Goal: Find specific page/section: Find specific page/section

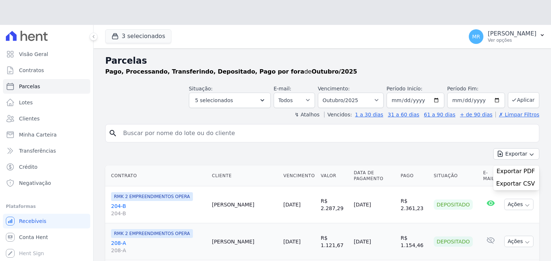
select select
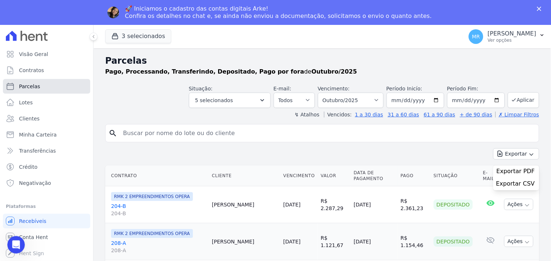
click at [36, 86] on span "Parcelas" at bounding box center [29, 86] width 21 height 7
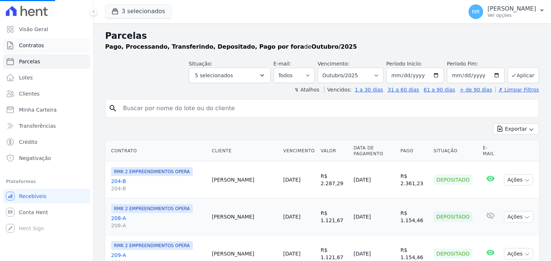
click at [38, 45] on span "Contratos" at bounding box center [31, 45] width 25 height 7
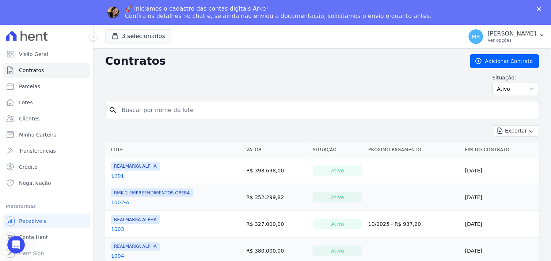
drag, startPoint x: 136, startPoint y: 110, endPoint x: 140, endPoint y: 102, distance: 9.7
click at [136, 110] on input "search" at bounding box center [326, 110] width 419 height 15
type input "208"
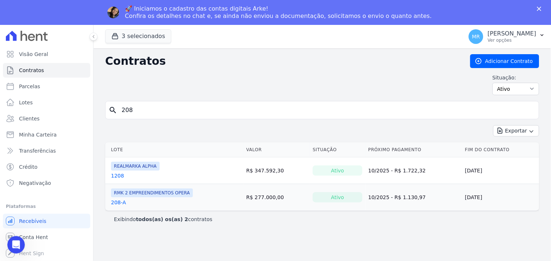
click at [115, 203] on link "208-A" at bounding box center [118, 202] width 15 height 7
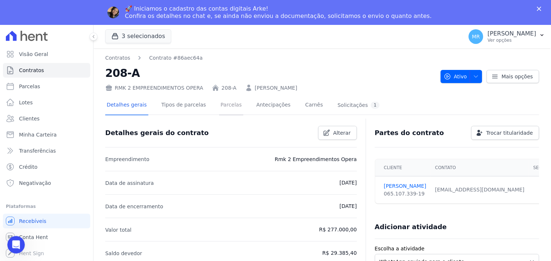
click at [220, 109] on link "Parcelas" at bounding box center [231, 105] width 24 height 19
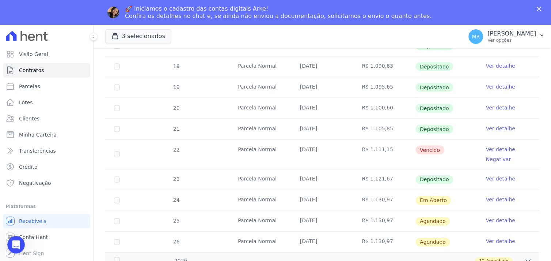
scroll to position [203, 0]
click at [494, 149] on link "Ver detalhe" at bounding box center [500, 148] width 29 height 7
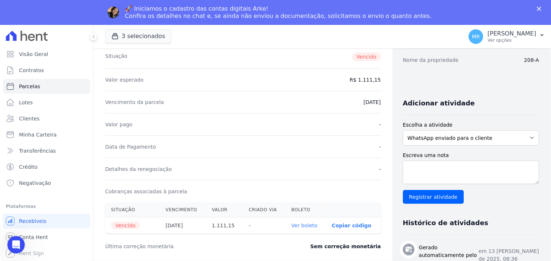
scroll to position [122, 0]
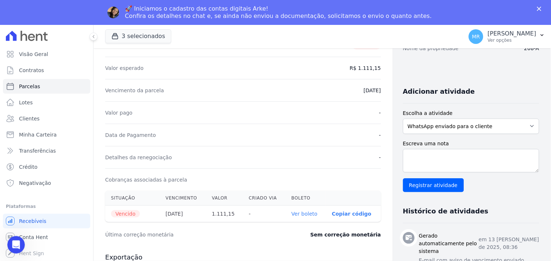
click at [297, 211] on link "Ver boleto" at bounding box center [305, 214] width 26 height 6
